Goal: Information Seeking & Learning: Learn about a topic

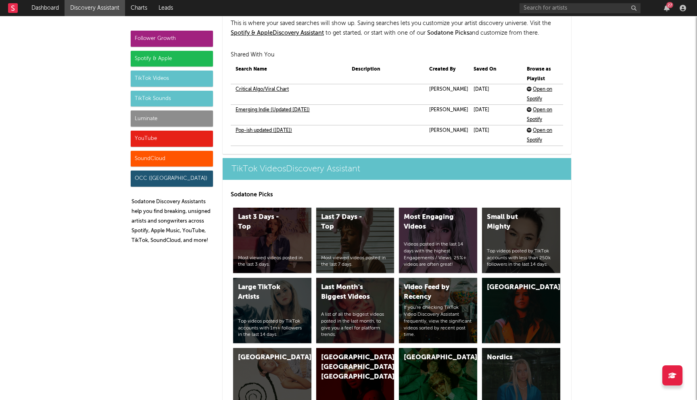
scroll to position [1895, 0]
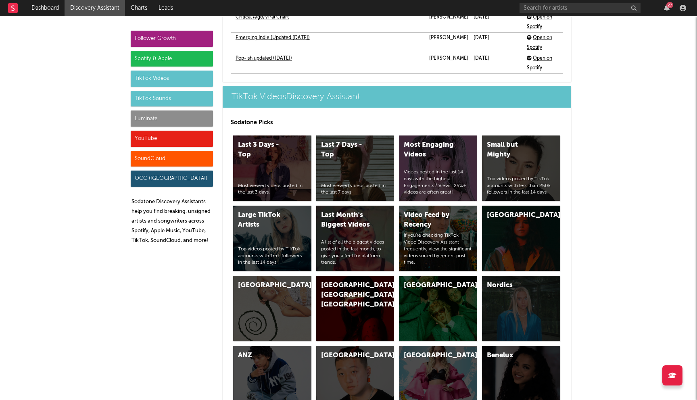
click at [165, 60] on div "Spotify & Apple" at bounding box center [172, 59] width 82 height 16
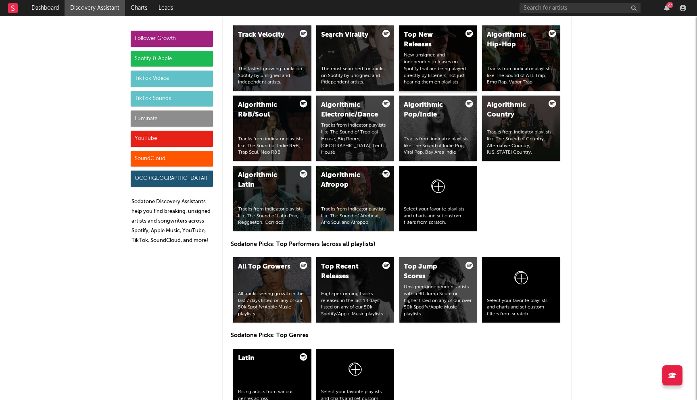
scroll to position [1017, 0]
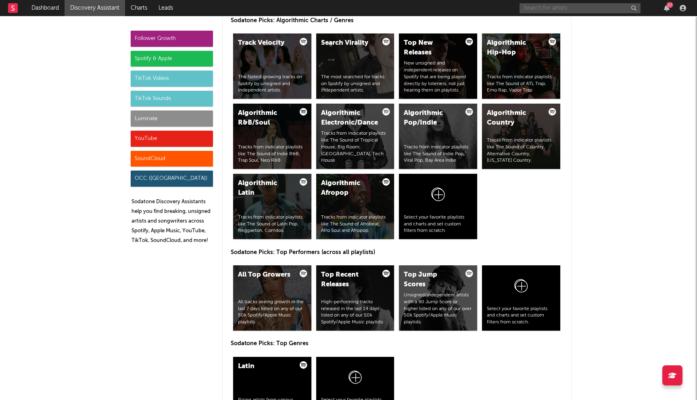
click at [561, 5] on input "text" at bounding box center [580, 8] width 121 height 10
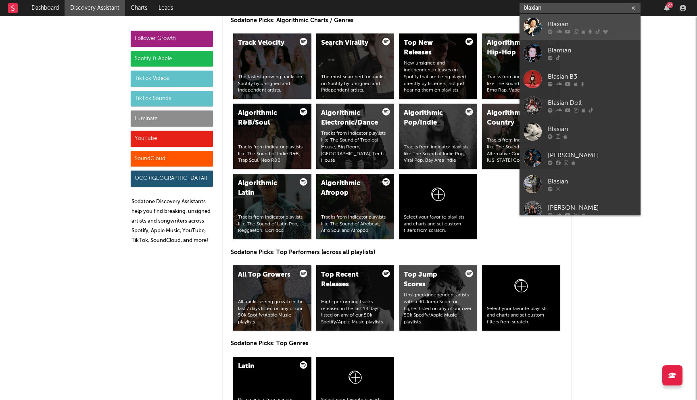
type input "blaxian"
click at [558, 18] on link "Blaxian" at bounding box center [580, 27] width 121 height 26
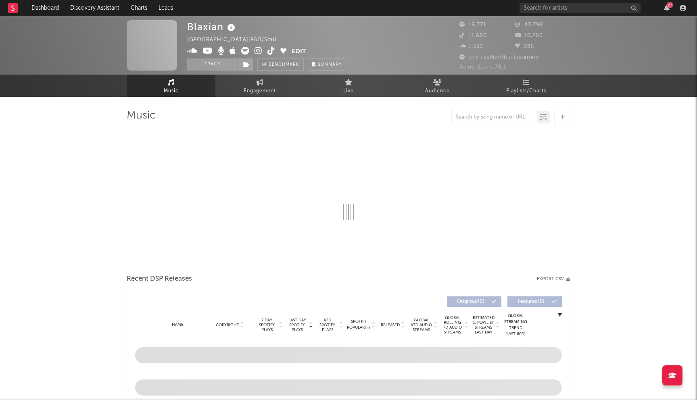
select select "6m"
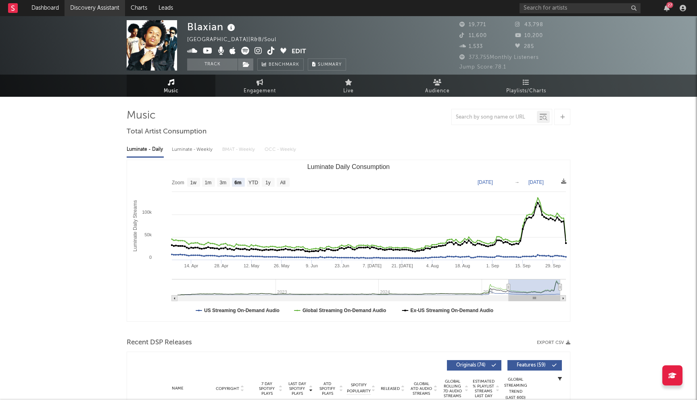
click at [78, 5] on link "Discovery Assistant" at bounding box center [95, 8] width 61 height 16
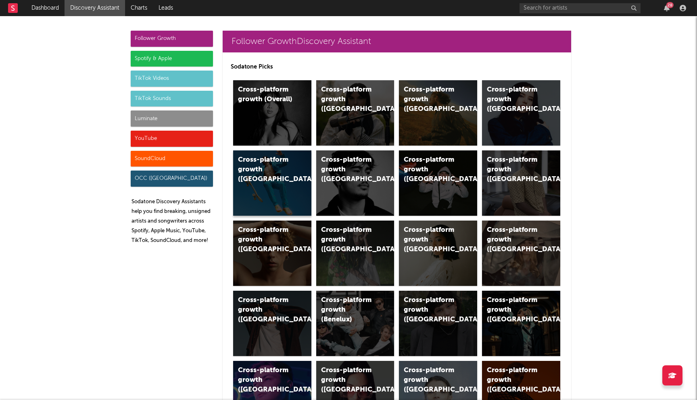
click at [250, 179] on div "Cross-platform growth (Australia)" at bounding box center [265, 169] width 55 height 29
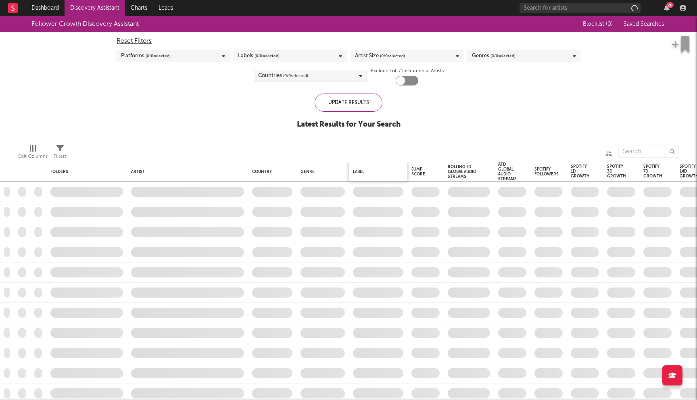
checkbox input "true"
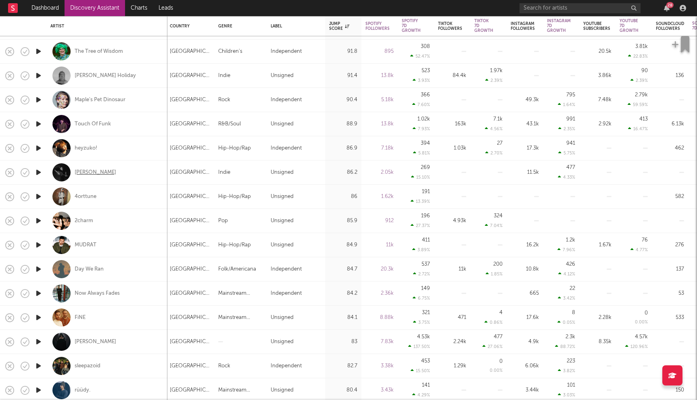
click at [94, 173] on div "Hendrix Frankenreiter" at bounding box center [96, 172] width 42 height 7
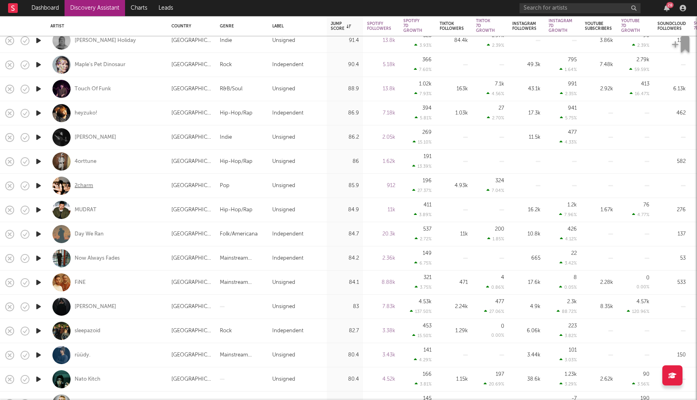
click at [86, 185] on div "2charm" at bounding box center [84, 185] width 19 height 7
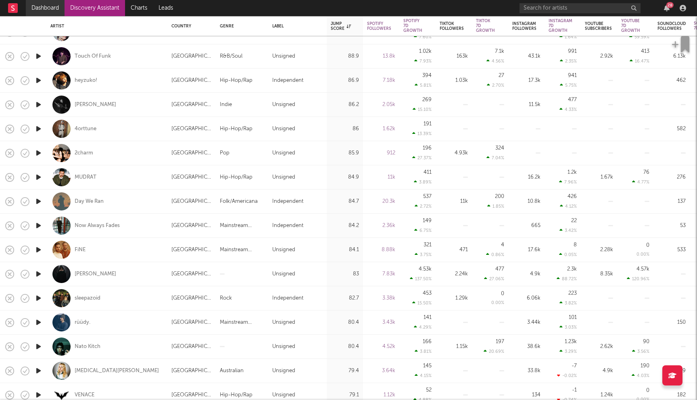
click at [45, 10] on link "Dashboard" at bounding box center [45, 8] width 39 height 16
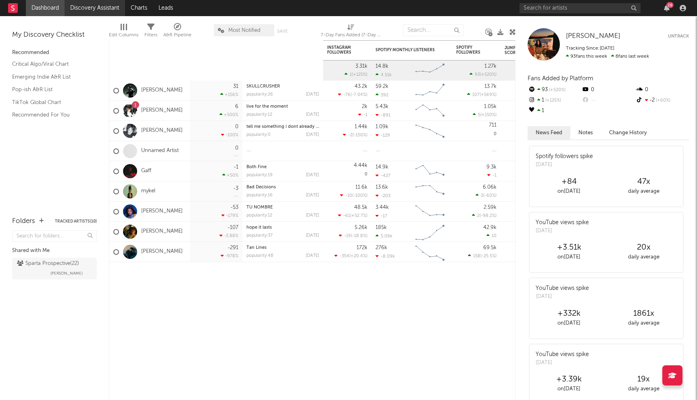
click at [95, 6] on link "Discovery Assistant" at bounding box center [95, 8] width 61 height 16
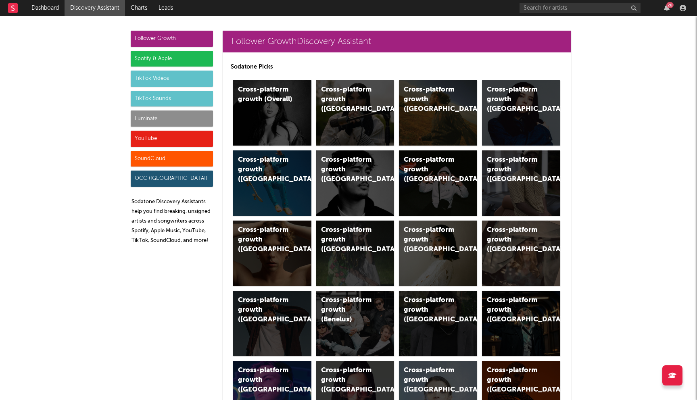
click at [164, 58] on div "Spotify & Apple" at bounding box center [172, 59] width 82 height 16
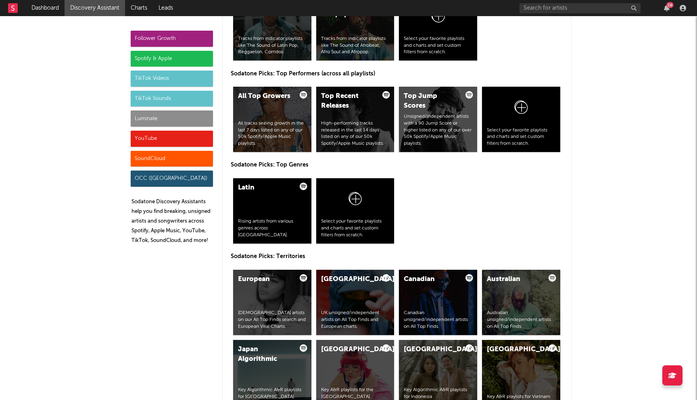
scroll to position [1196, 0]
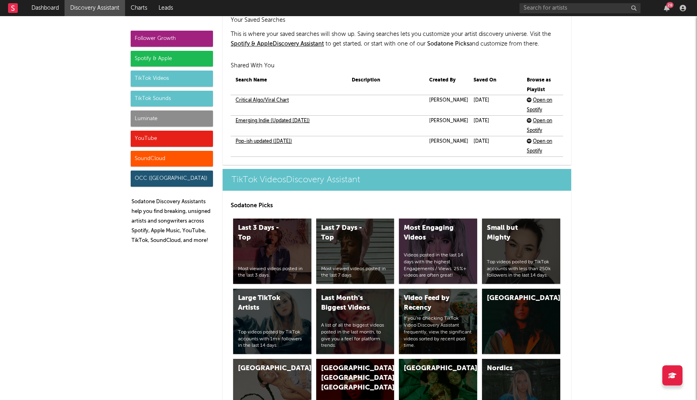
drag, startPoint x: 458, startPoint y: 103, endPoint x: 458, endPoint y: 115, distance: 11.3
click at [458, 111] on tbody "Critical Algo/Viral Chart Evan Komar March 18, 2022 Open on Spotify Emerging In…" at bounding box center [397, 126] width 333 height 62
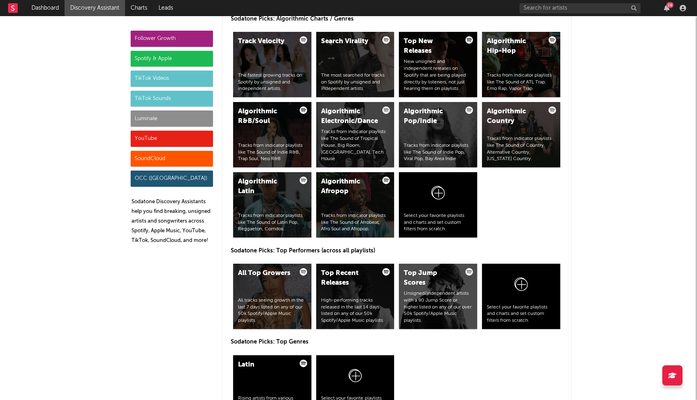
scroll to position [971, 0]
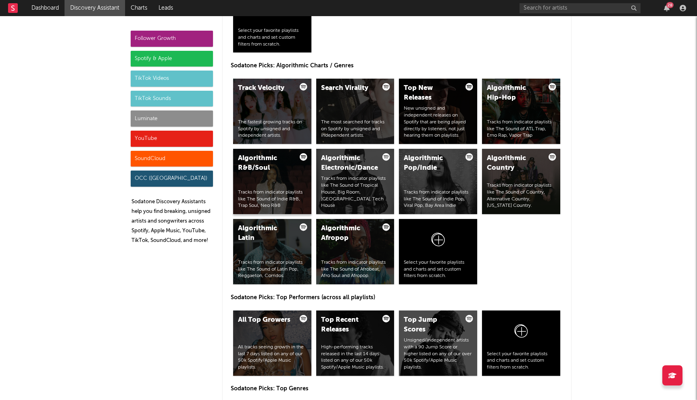
click at [258, 178] on div "Algorithmic R&B/Soul Tracks from indicator playlists like The Sound of Indie R&…" at bounding box center [272, 181] width 78 height 65
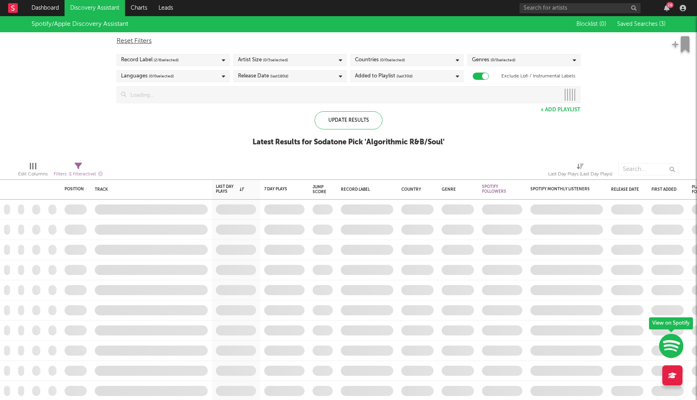
checkbox input "true"
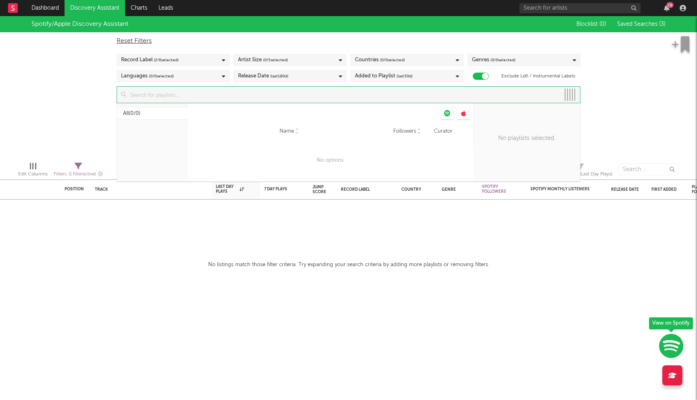
click at [266, 93] on input at bounding box center [343, 95] width 434 height 16
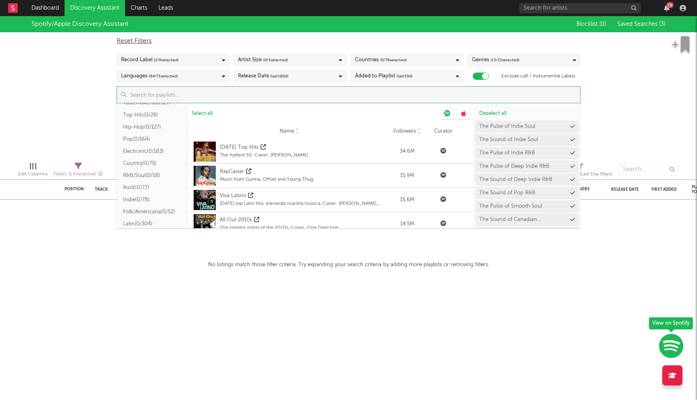
scroll to position [61, 0]
click at [151, 172] on button "R&B/Soul ( 0/58 )" at bounding box center [152, 173] width 71 height 12
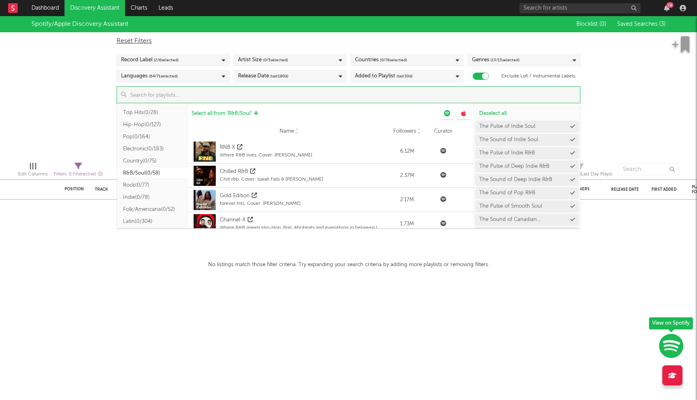
click at [221, 114] on span "Select all from ' R&B/Soul '" at bounding box center [222, 113] width 60 height 5
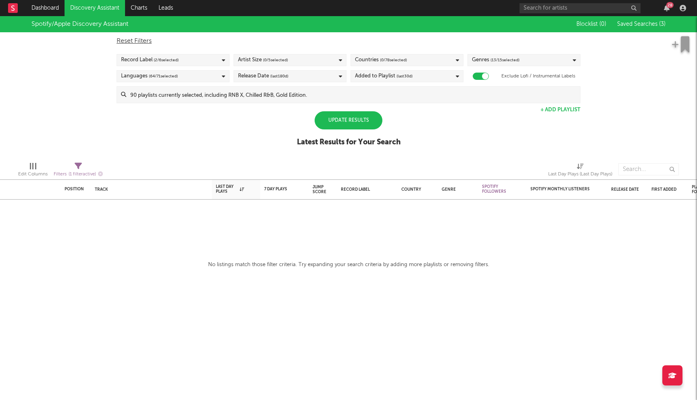
click at [50, 97] on div "Spotify/Apple Discovery Assistant Blocklist ( 0 ) Saved Searches ( 3 ) Reset Fi…" at bounding box center [348, 85] width 697 height 139
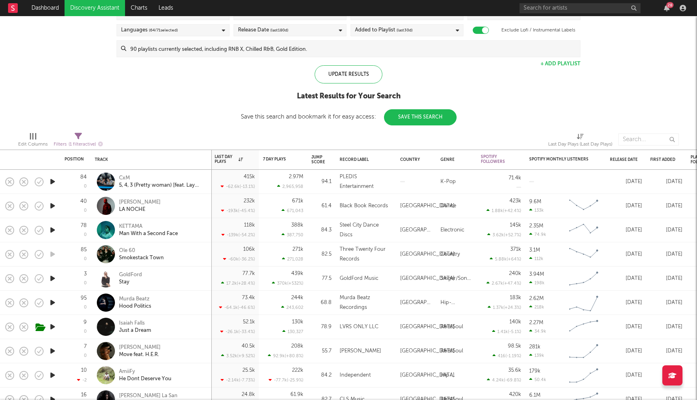
click at [127, 246] on div "Ole 60 Smokestack Town" at bounding box center [151, 255] width 113 height 24
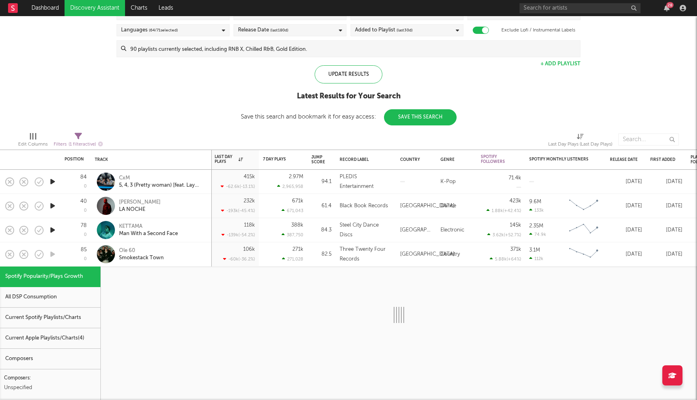
select select "1w"
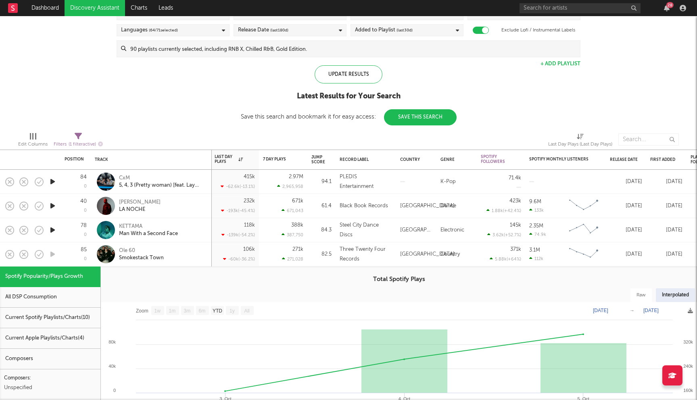
click at [171, 248] on div "Ole 60 Smokestack Town" at bounding box center [162, 254] width 87 height 15
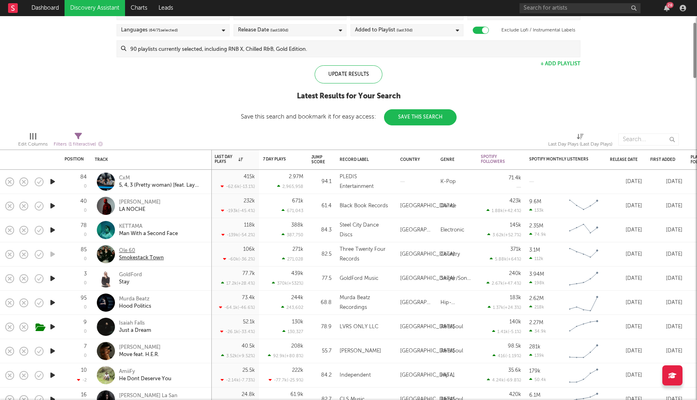
click at [127, 251] on div "Ole 60" at bounding box center [141, 250] width 45 height 7
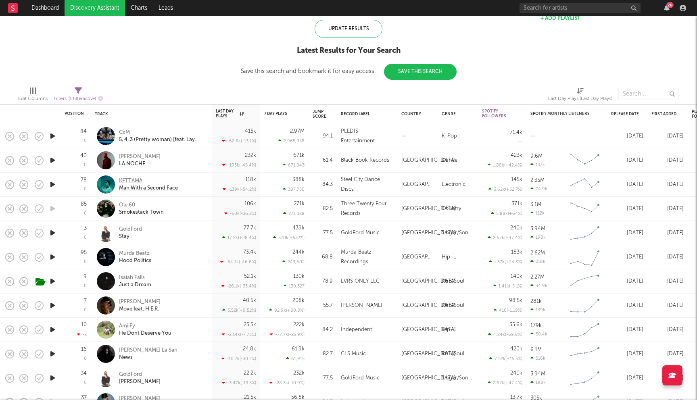
click at [124, 179] on div "KETTAMA" at bounding box center [148, 181] width 59 height 7
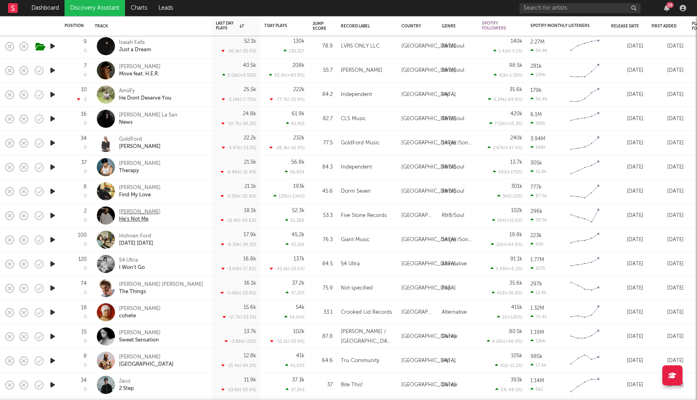
click at [145, 212] on div "[PERSON_NAME]" at bounding box center [140, 212] width 42 height 7
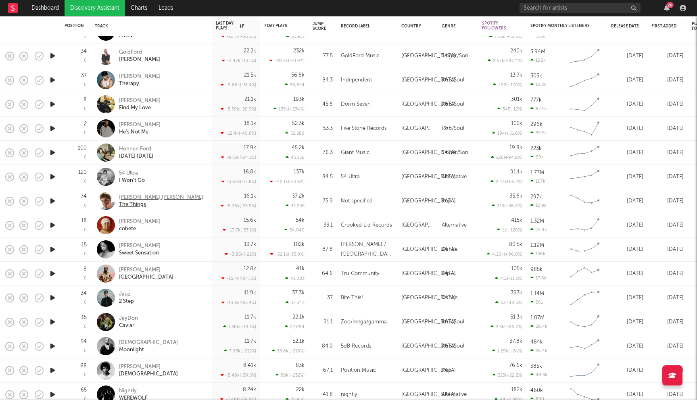
click at [139, 199] on div "[PERSON_NAME] [PERSON_NAME]" at bounding box center [161, 197] width 84 height 7
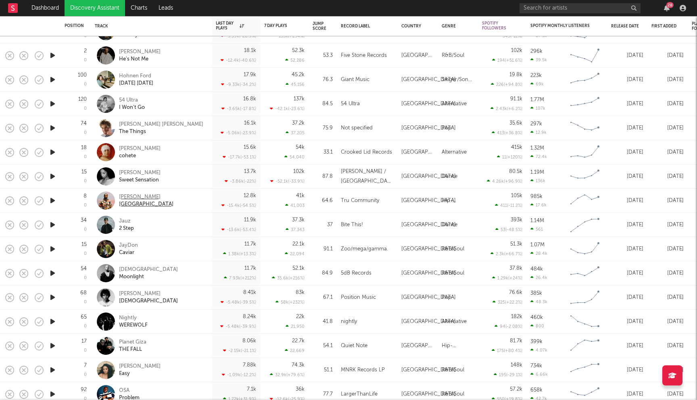
click at [132, 196] on div "[PERSON_NAME]" at bounding box center [146, 197] width 54 height 7
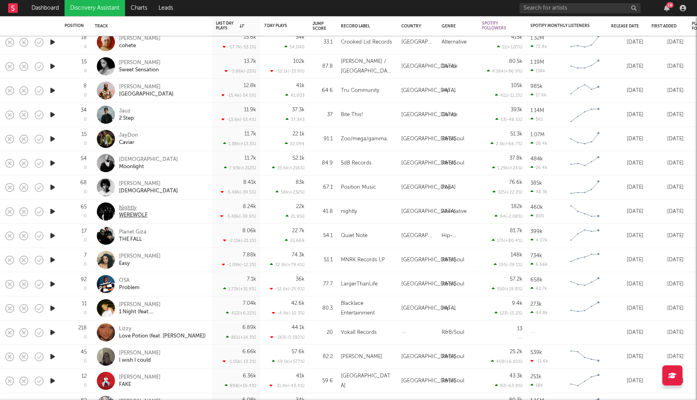
click at [130, 207] on div "Nightly" at bounding box center [133, 208] width 29 height 7
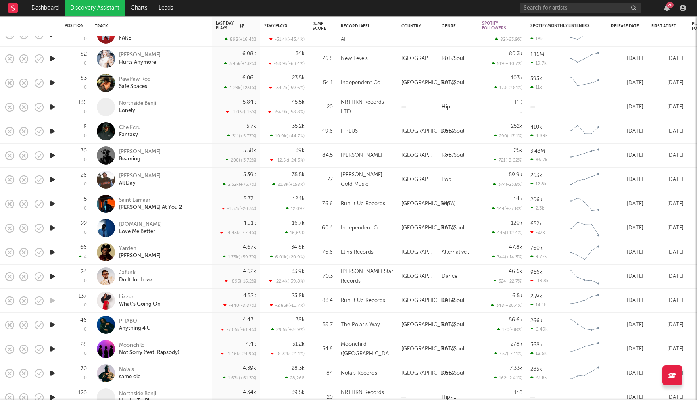
click at [126, 273] on div "Jafunk" at bounding box center [135, 273] width 33 height 7
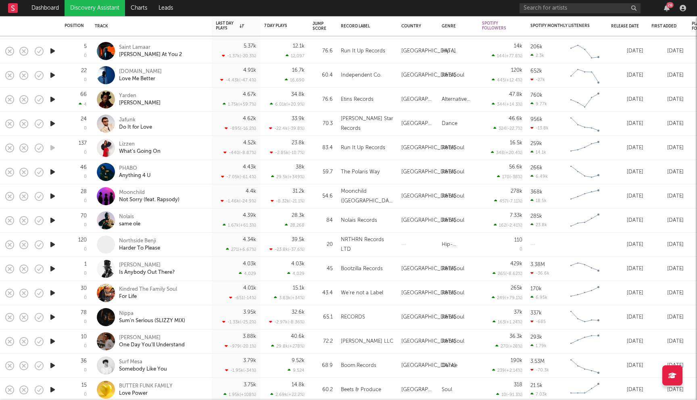
click at [127, 212] on div "Nolais same ole" at bounding box center [151, 221] width 113 height 24
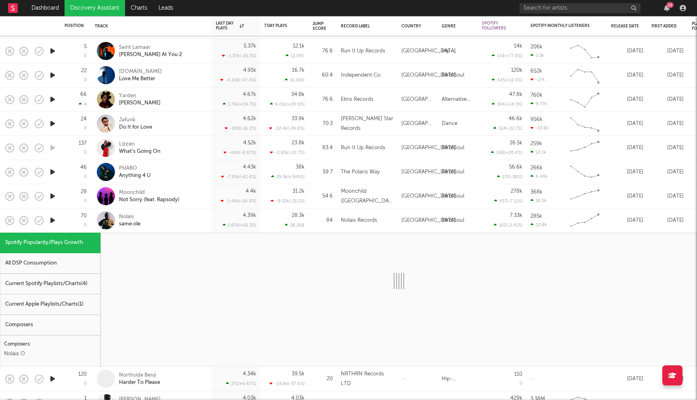
select select "1w"
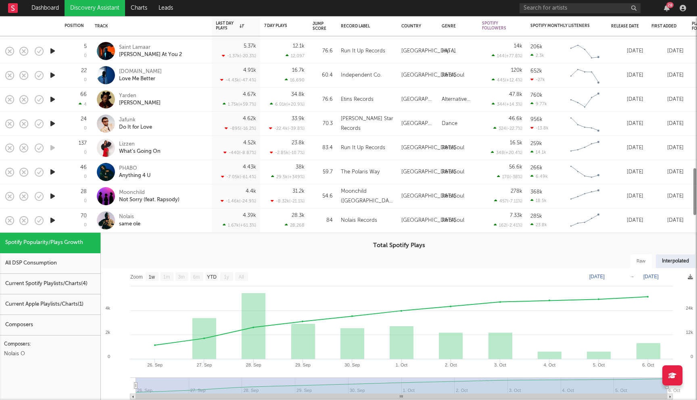
click at [152, 213] on div "Nolais same ole" at bounding box center [162, 220] width 87 height 15
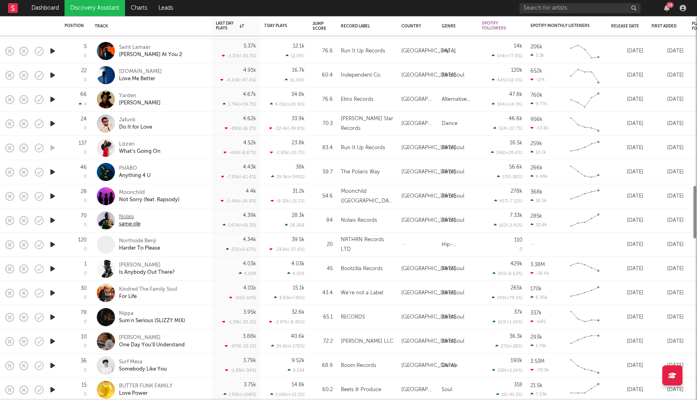
click at [128, 214] on div "Nolais" at bounding box center [129, 216] width 21 height 7
click at [144, 247] on div "Harder To Please" at bounding box center [139, 248] width 41 height 7
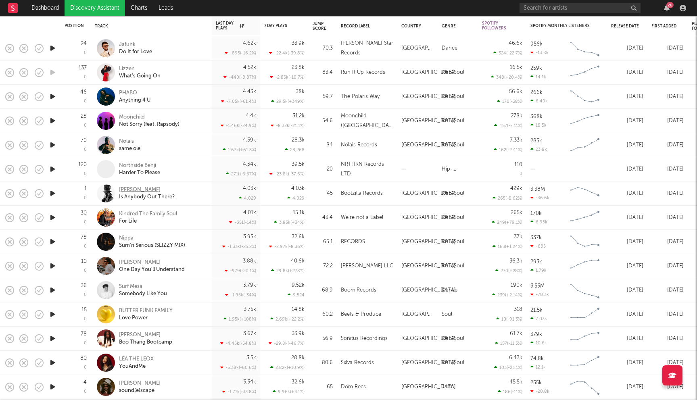
click at [142, 190] on div "[PERSON_NAME]" at bounding box center [147, 189] width 56 height 7
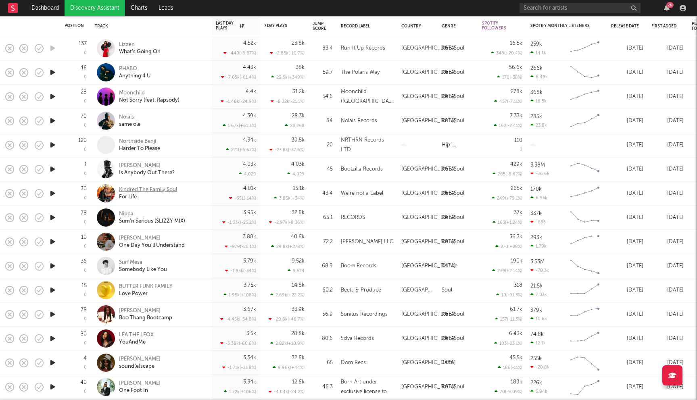
click at [157, 186] on div "Kindred The Family Soul" at bounding box center [148, 189] width 58 height 7
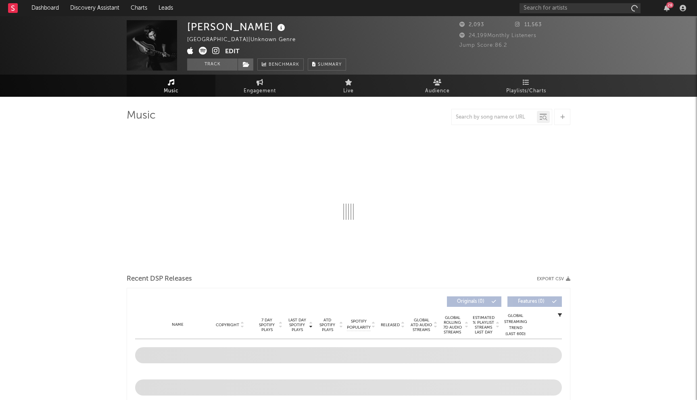
select select "1w"
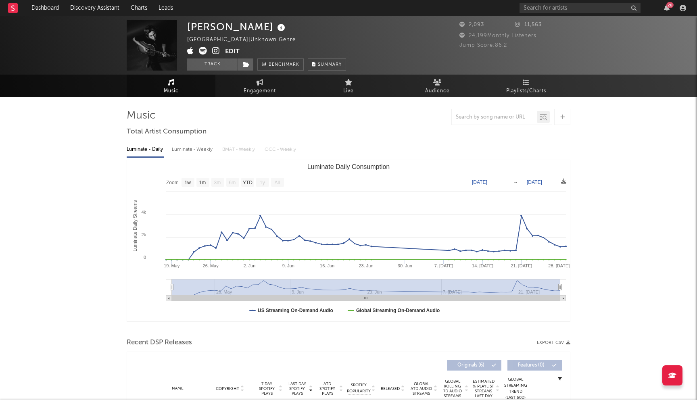
drag, startPoint x: 189, startPoint y: 29, endPoint x: 298, endPoint y: 27, distance: 108.6
click at [287, 27] on div "[PERSON_NAME]" at bounding box center [237, 26] width 100 height 13
copy div "[PERSON_NAME]"
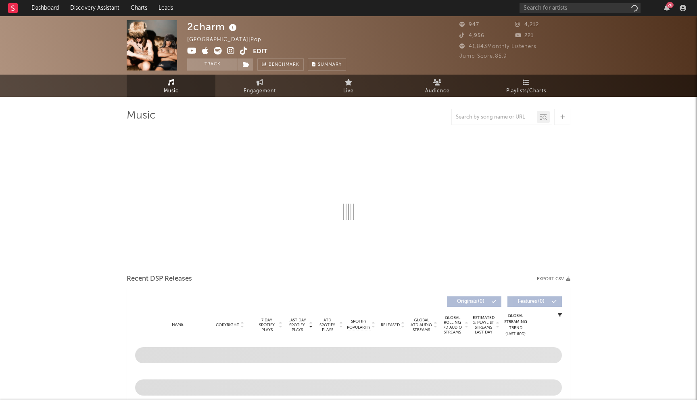
select select "1w"
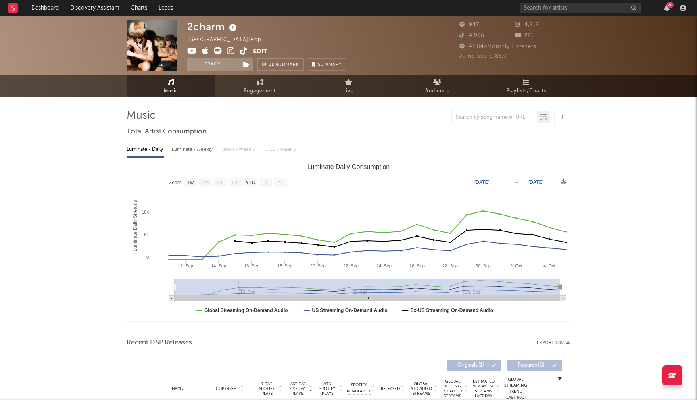
click at [192, 52] on icon at bounding box center [192, 51] width 10 height 8
click at [230, 52] on icon at bounding box center [231, 51] width 8 height 8
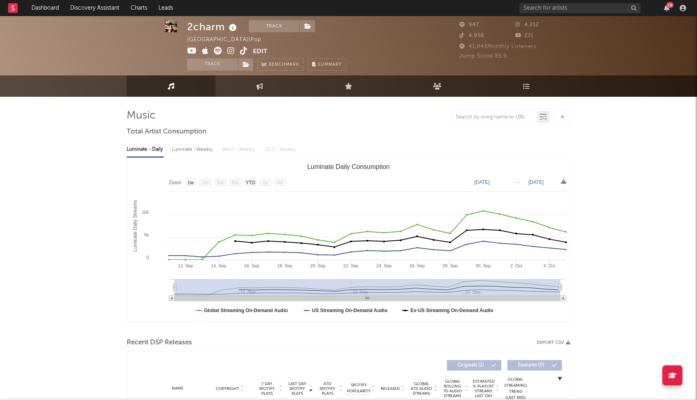
scroll to position [136, 0]
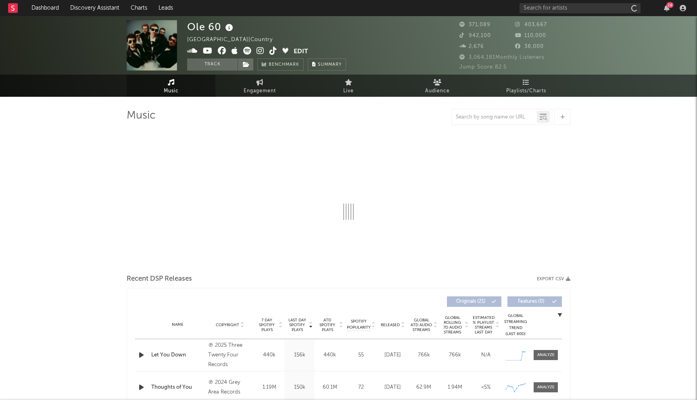
select select "6m"
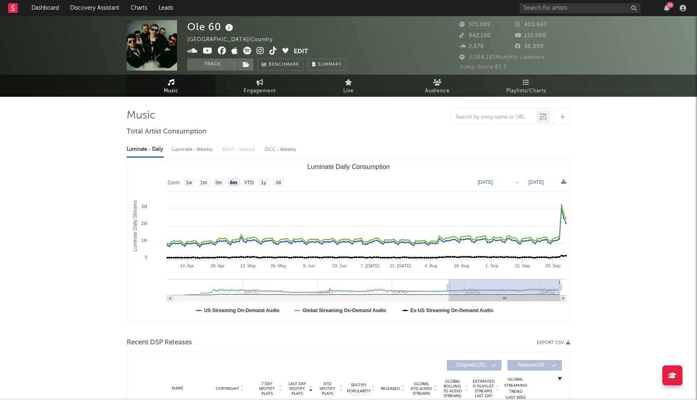
click at [221, 53] on icon at bounding box center [222, 51] width 8 height 8
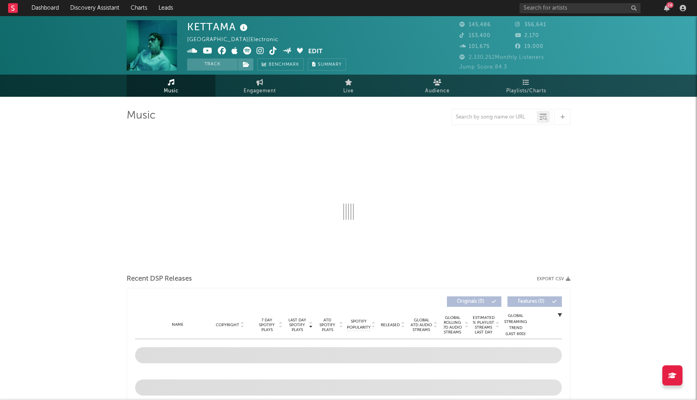
select select "6m"
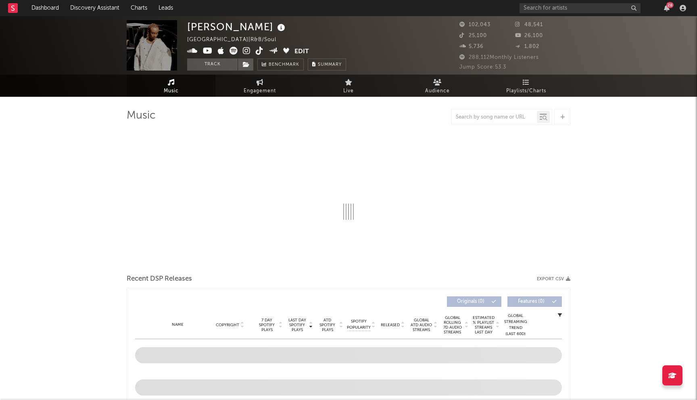
select select "6m"
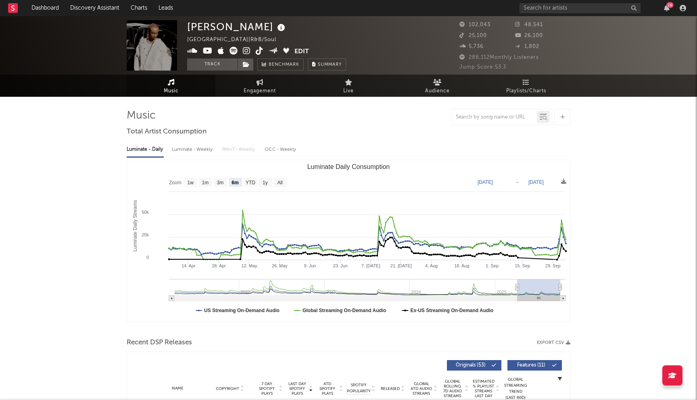
click at [205, 53] on icon at bounding box center [208, 51] width 10 height 8
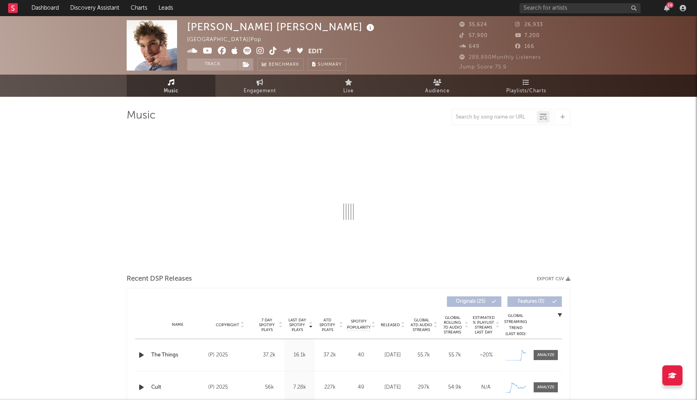
select select "6m"
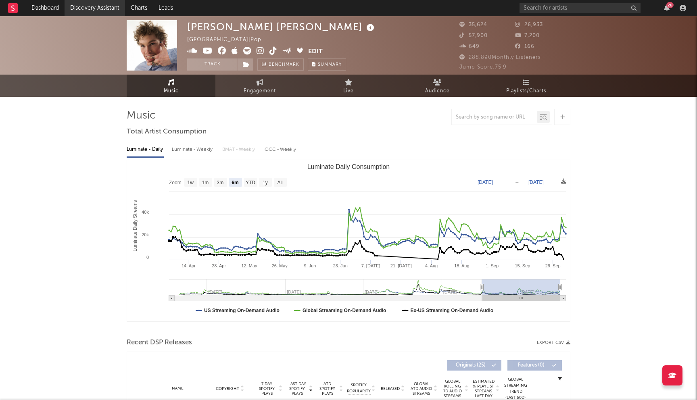
click at [98, 10] on link "Discovery Assistant" at bounding box center [95, 8] width 61 height 16
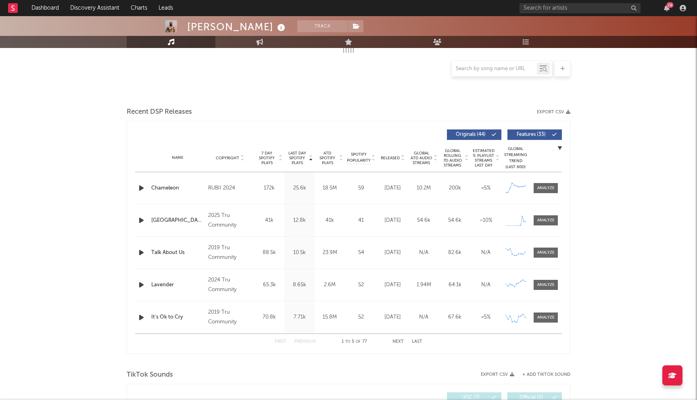
scroll to position [231, 0]
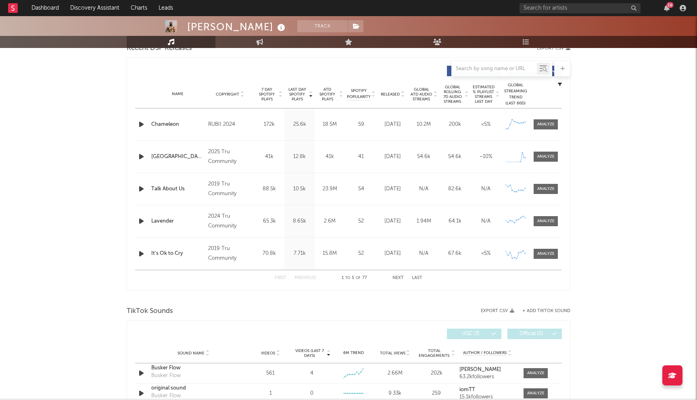
select select "6m"
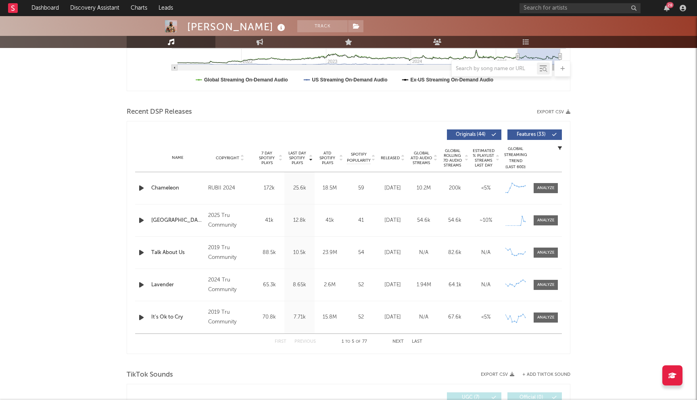
scroll to position [0, 0]
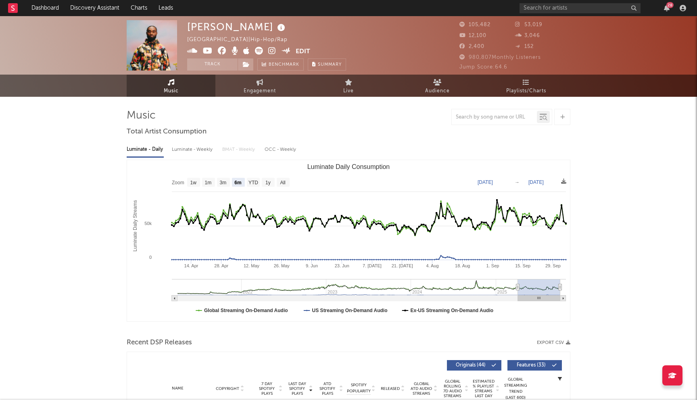
click at [221, 51] on icon at bounding box center [222, 51] width 8 height 8
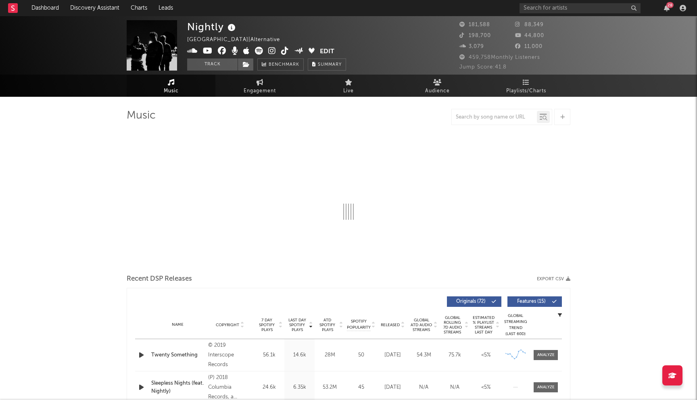
select select "6m"
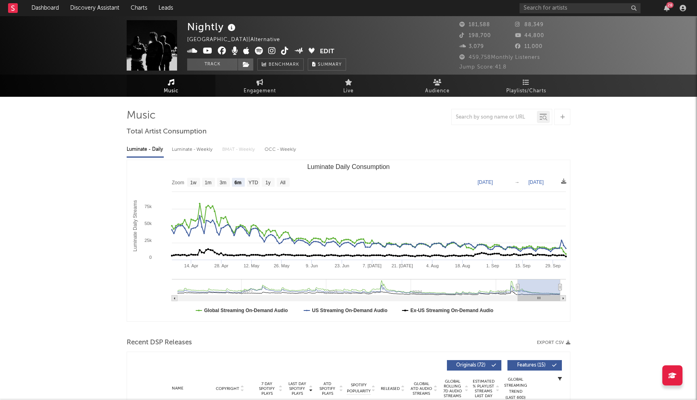
click at [222, 52] on icon at bounding box center [222, 51] width 8 height 8
click at [207, 52] on icon at bounding box center [208, 51] width 10 height 8
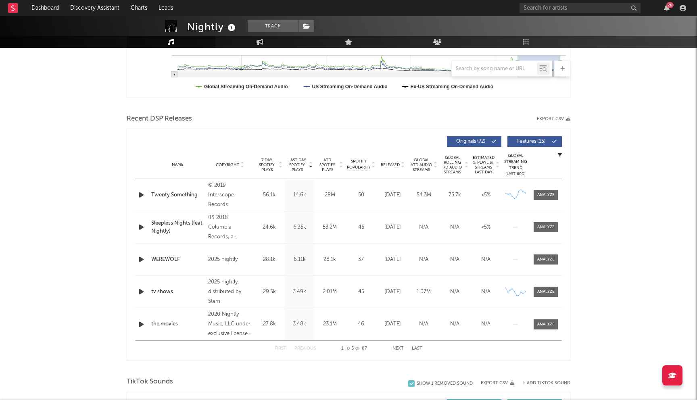
scroll to position [240, 0]
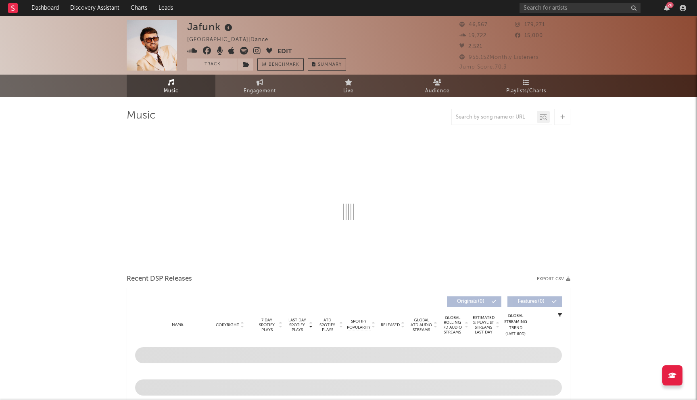
select select "6m"
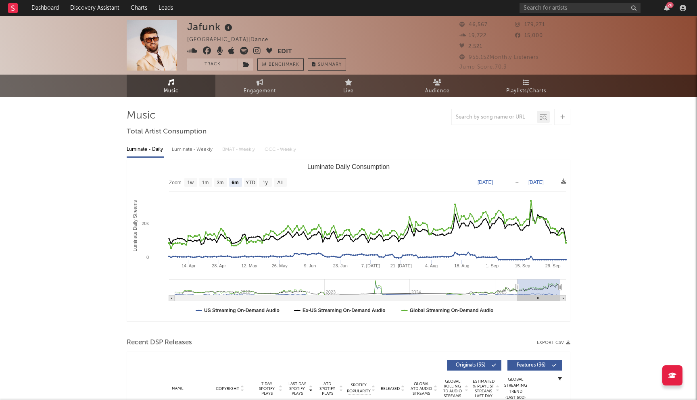
click at [207, 50] on icon at bounding box center [207, 51] width 8 height 8
click at [546, 7] on input "text" at bounding box center [580, 8] width 121 height 10
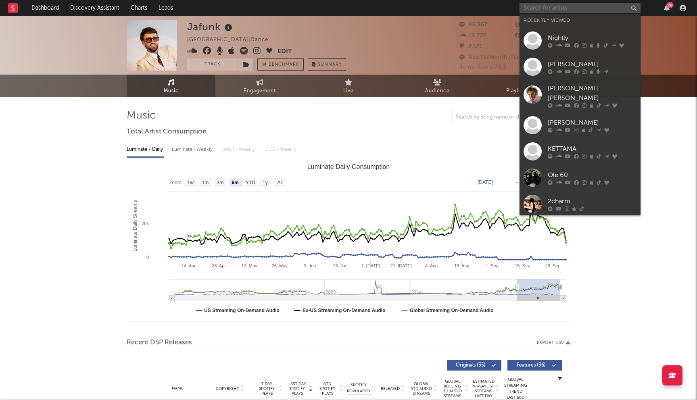
paste input "NseeB"
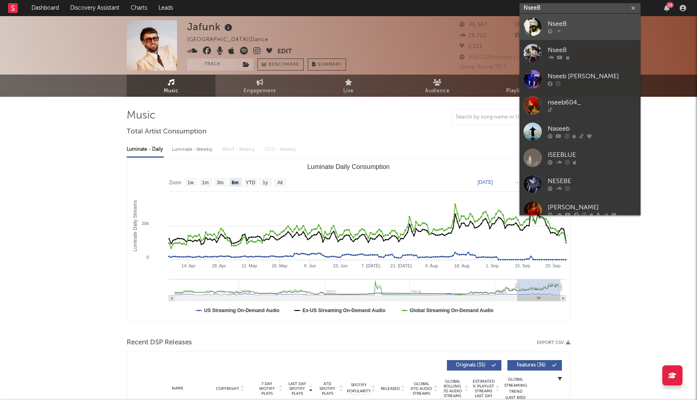
type input "NseeB"
click at [556, 29] on icon at bounding box center [558, 31] width 5 height 5
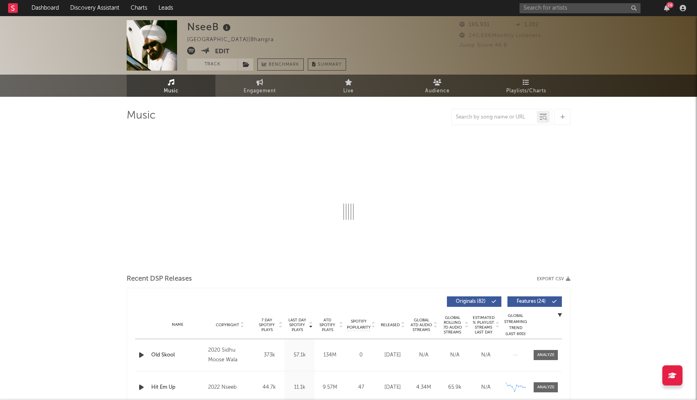
select select "6m"
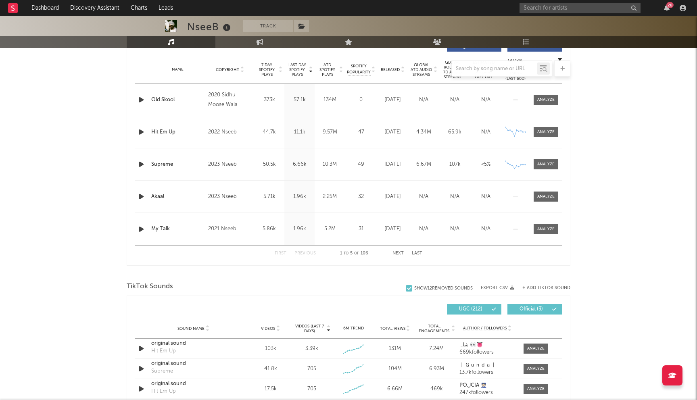
scroll to position [292, 0]
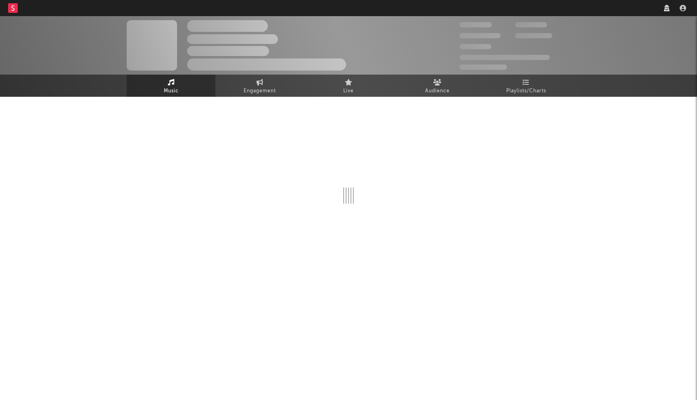
select select "6m"
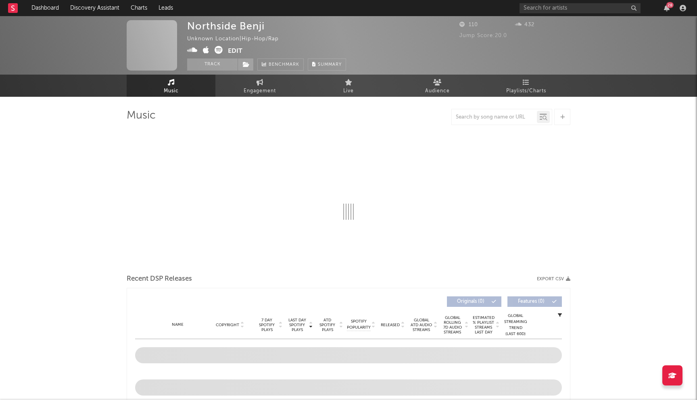
select select "6m"
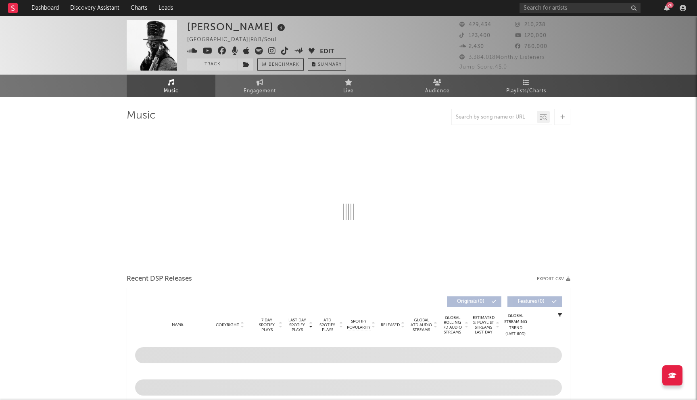
select select "6m"
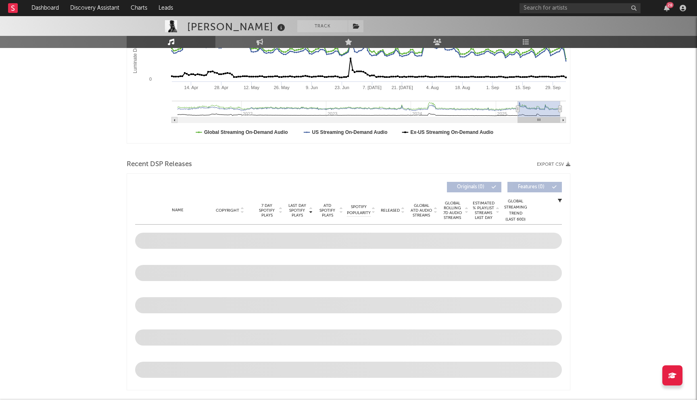
scroll to position [296, 0]
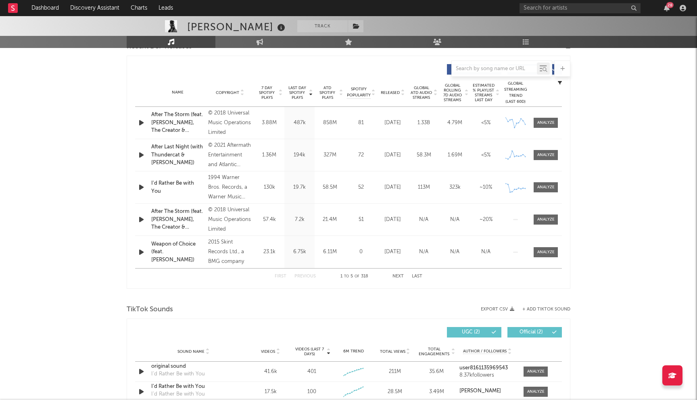
click at [392, 91] on span "Released" at bounding box center [390, 92] width 19 height 5
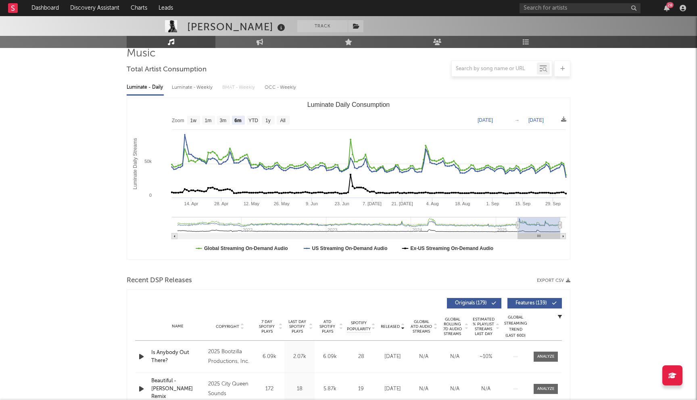
scroll to position [0, 0]
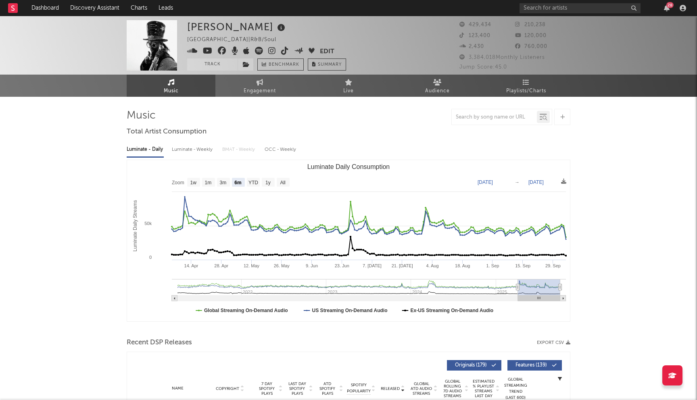
click at [223, 50] on icon at bounding box center [222, 51] width 8 height 8
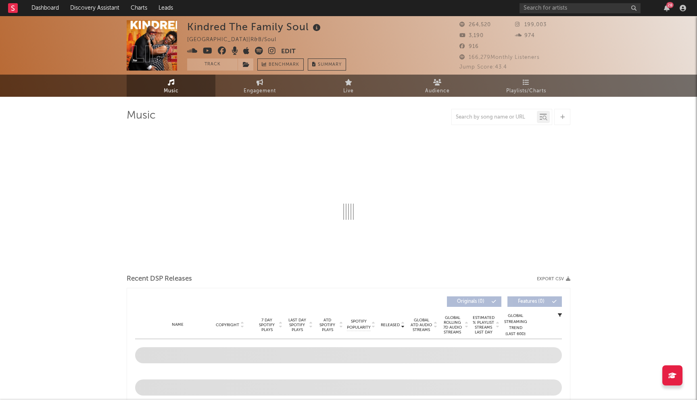
click at [223, 51] on icon at bounding box center [222, 51] width 8 height 8
select select "6m"
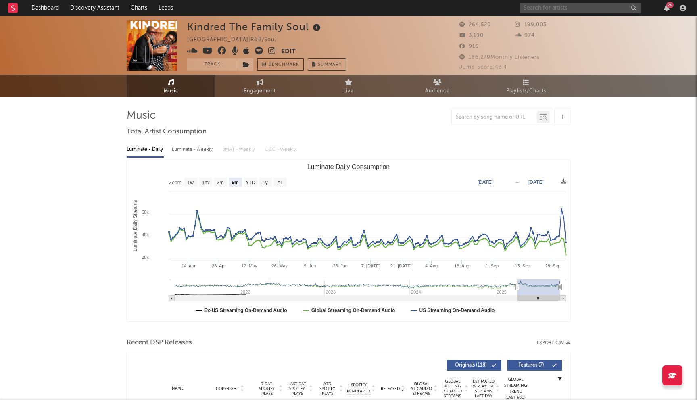
click at [567, 6] on input "text" at bounding box center [580, 8] width 121 height 10
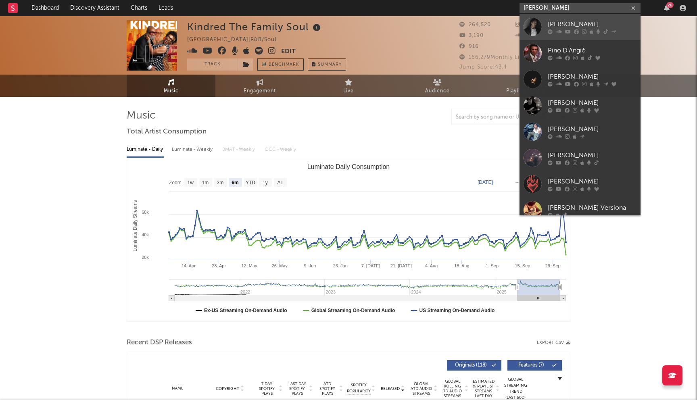
type input "[PERSON_NAME]"
click at [575, 25] on div "[PERSON_NAME]" at bounding box center [592, 24] width 89 height 10
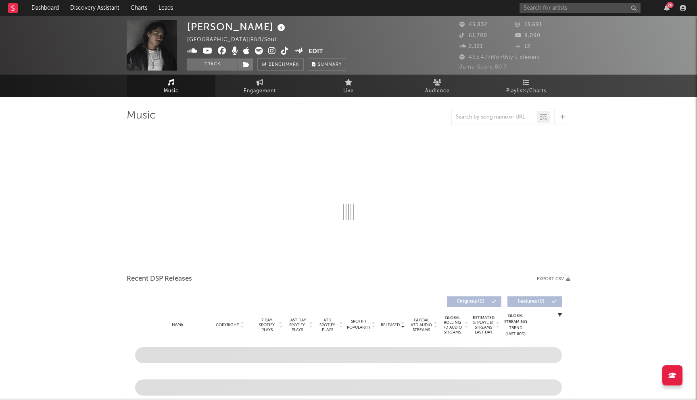
select select "6m"
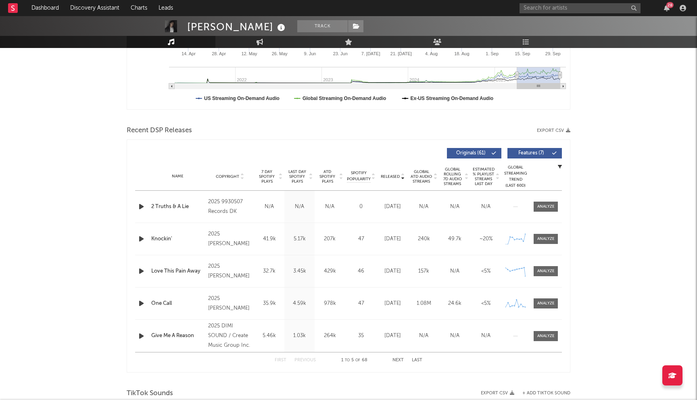
scroll to position [251, 0]
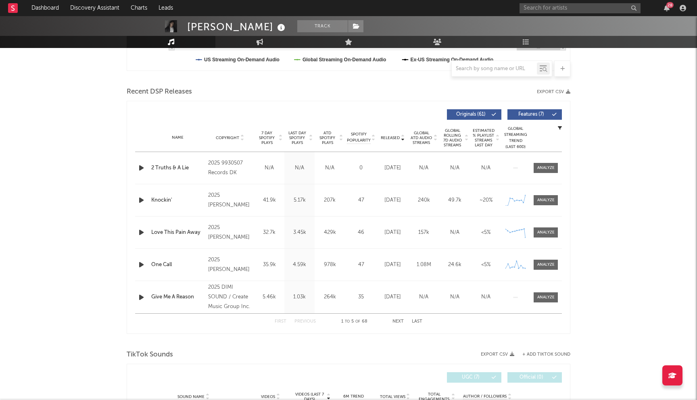
click at [303, 133] on span "Last Day Spotify Plays" at bounding box center [297, 138] width 21 height 15
click at [573, 9] on input "text" at bounding box center [580, 8] width 121 height 10
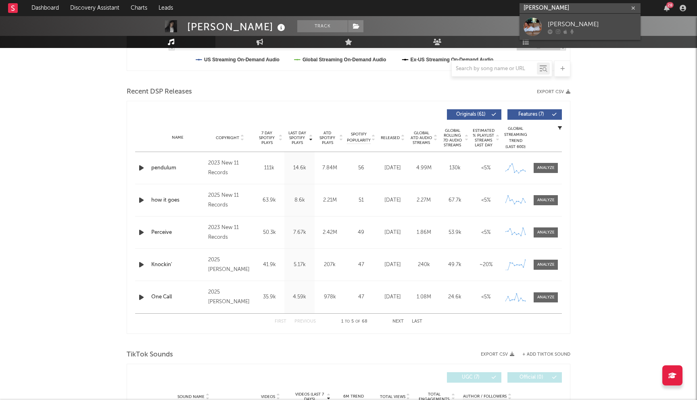
type input "[PERSON_NAME]"
click at [566, 28] on div "[PERSON_NAME]" at bounding box center [592, 24] width 89 height 10
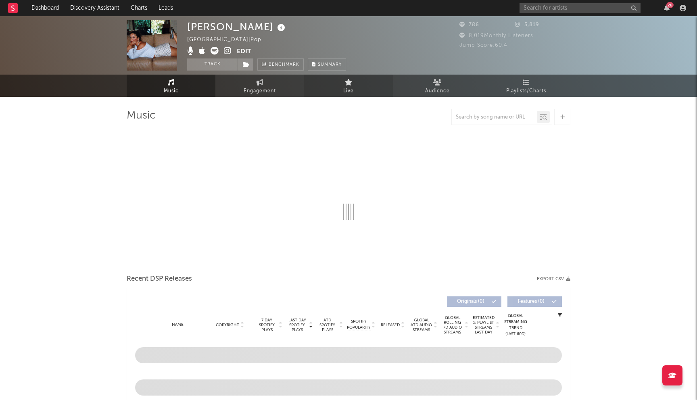
select select "1w"
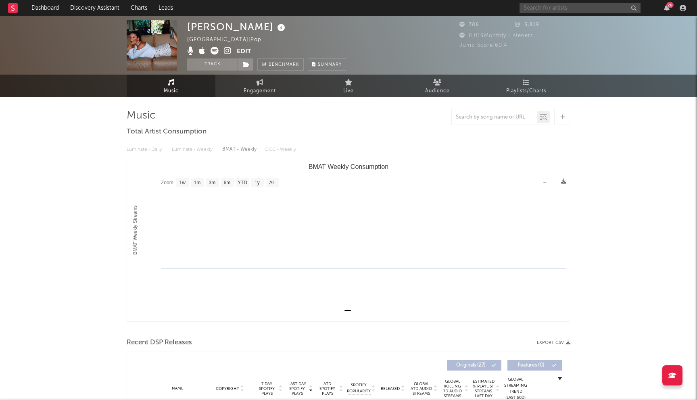
click at [574, 10] on input "text" at bounding box center [580, 8] width 121 height 10
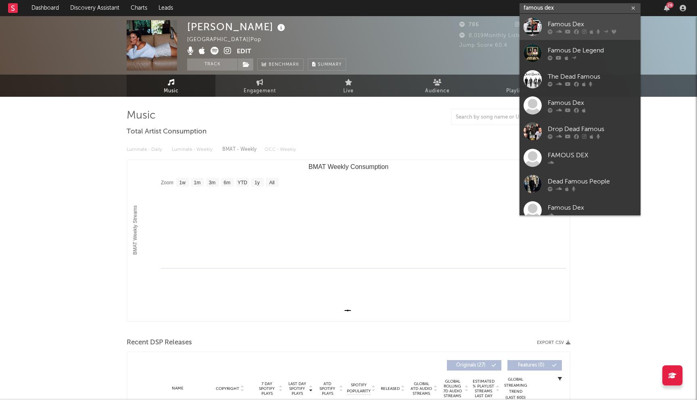
type input "famous dex"
click at [573, 25] on div "Famous Dex" at bounding box center [592, 24] width 89 height 10
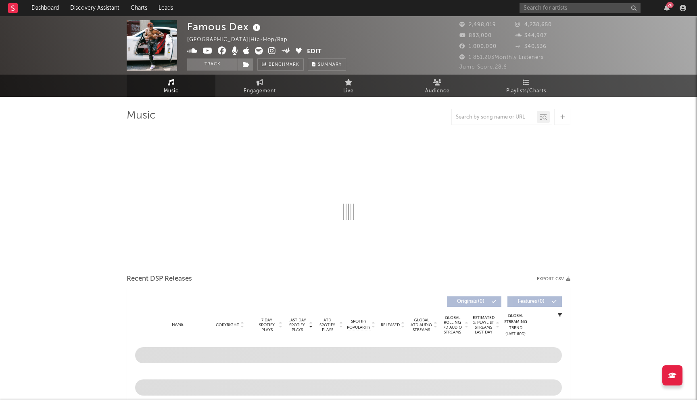
select select "6m"
